Goal: Information Seeking & Learning: Learn about a topic

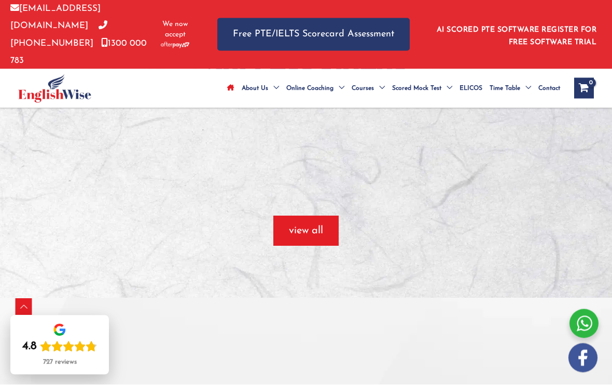
scroll to position [937, 0]
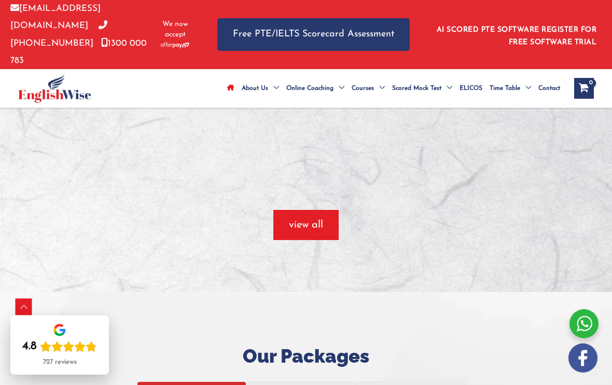
click at [324, 220] on span "button" at bounding box center [306, 225] width 65 height 30
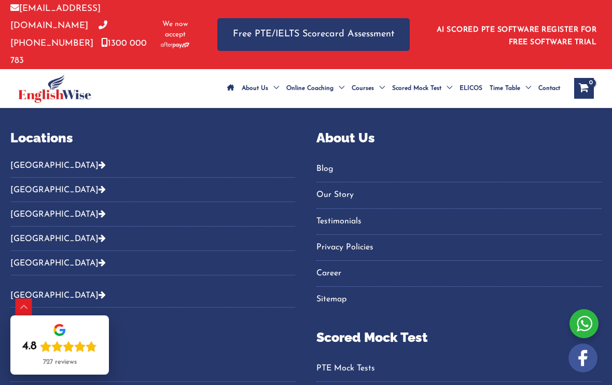
scroll to position [693, 0]
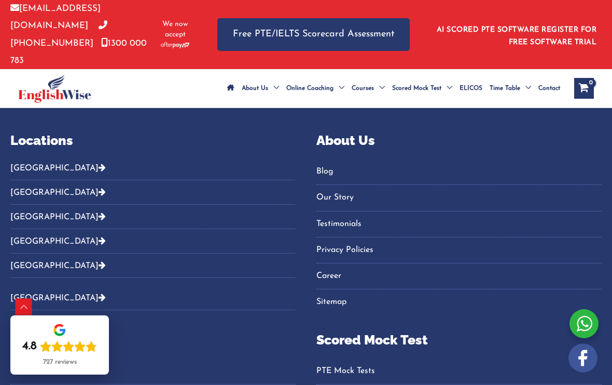
click at [31, 180] on button "[GEOGRAPHIC_DATA]" at bounding box center [152, 192] width 285 height 24
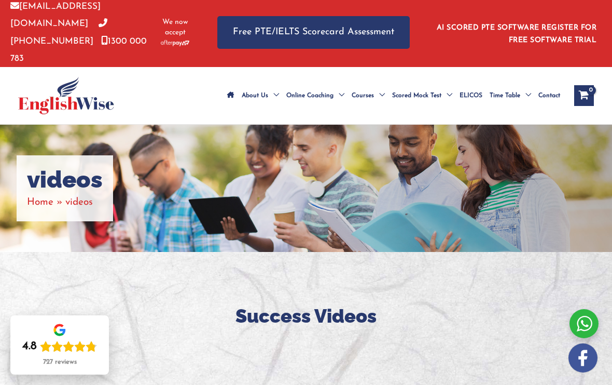
scroll to position [0, 0]
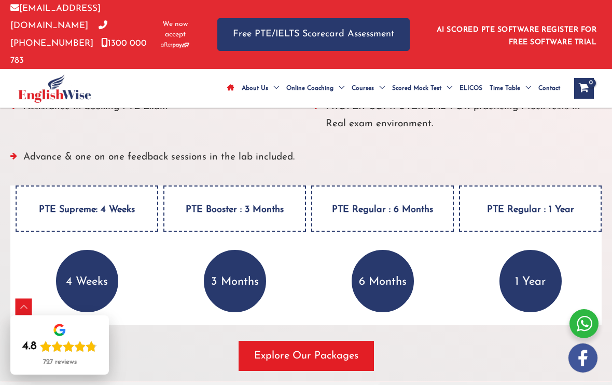
scroll to position [1479, 0]
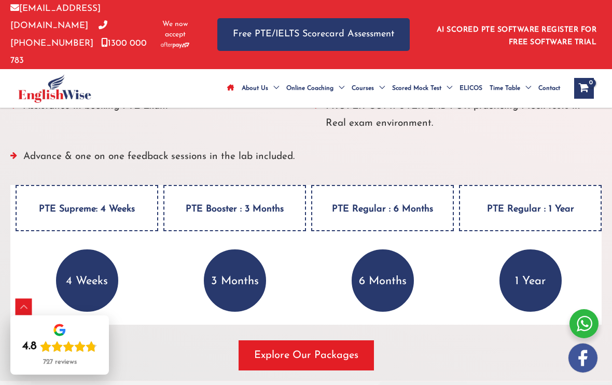
click at [97, 260] on p "4 Weeks" at bounding box center [87, 280] width 62 height 62
click at [119, 185] on h4 "PTE Supreme: 4 Weeks" at bounding box center [87, 208] width 143 height 46
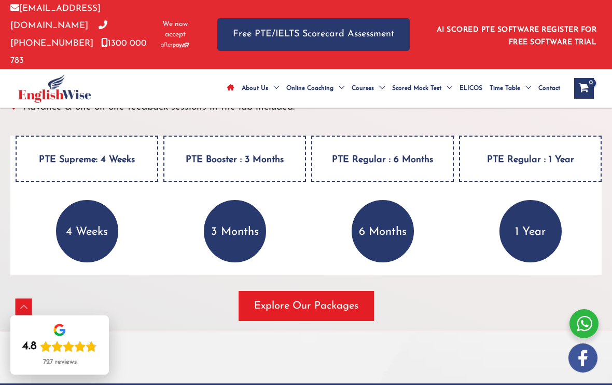
scroll to position [1530, 0]
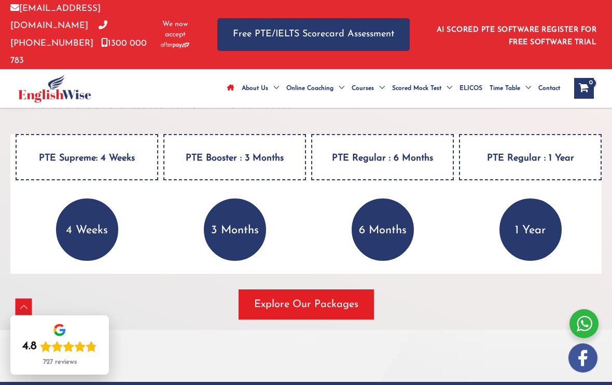
click at [306, 297] on span "Explore Our Packages" at bounding box center [306, 304] width 104 height 15
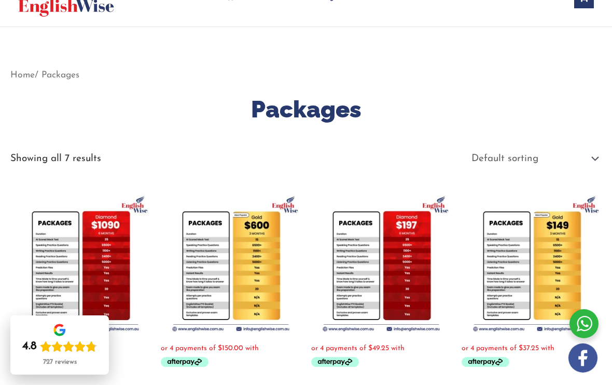
scroll to position [60, 0]
